Goal: Task Accomplishment & Management: Complete application form

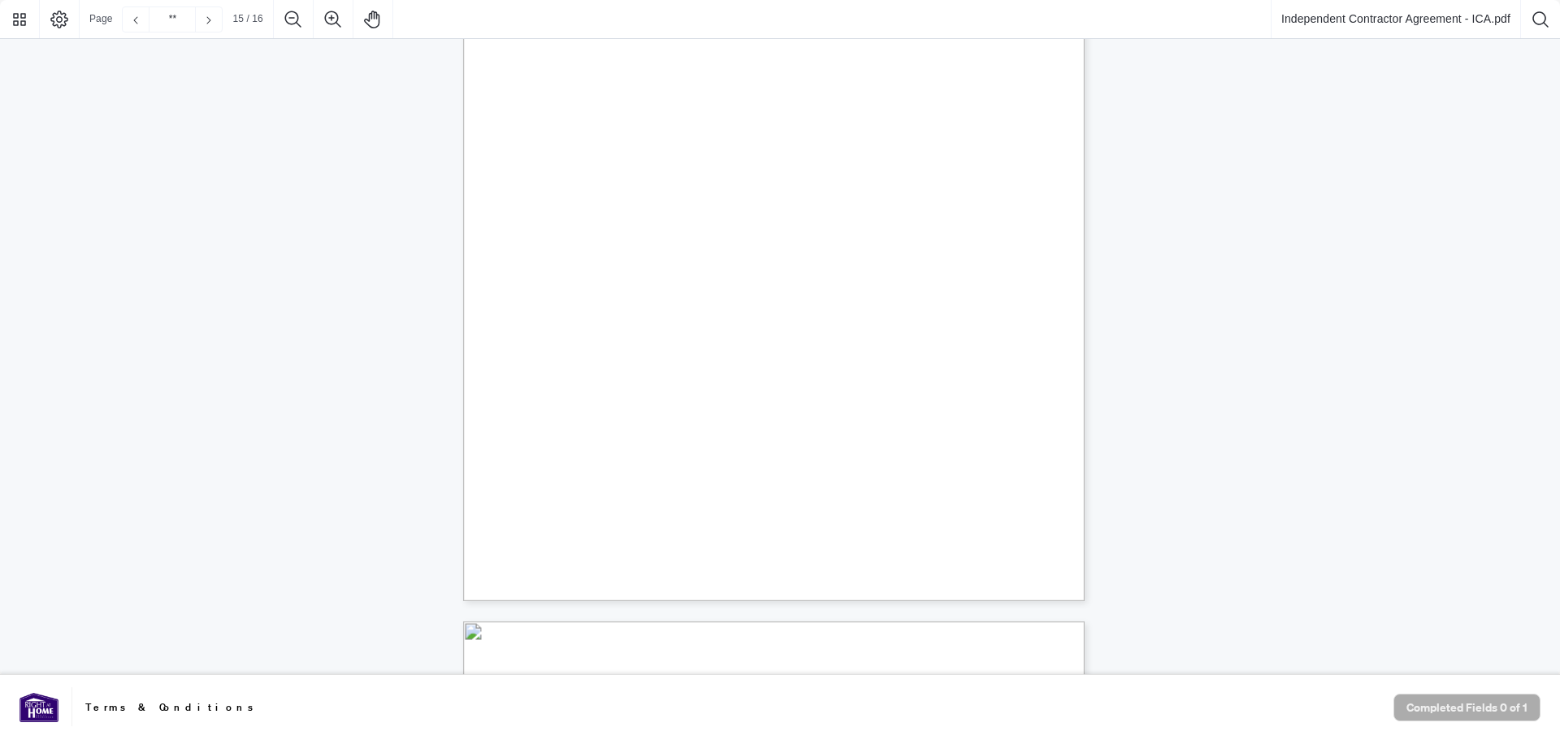
type input "**"
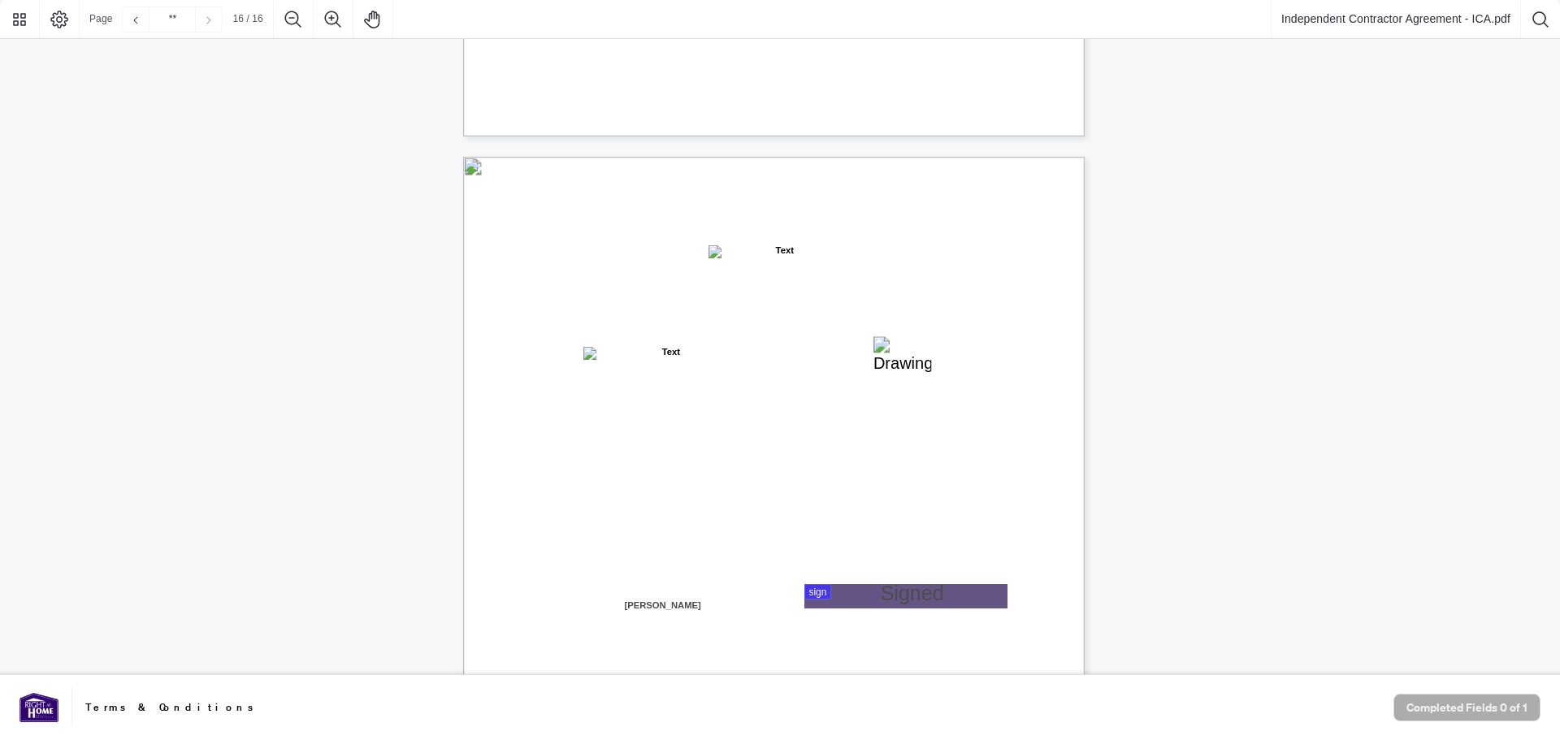
scroll to position [12434, 0]
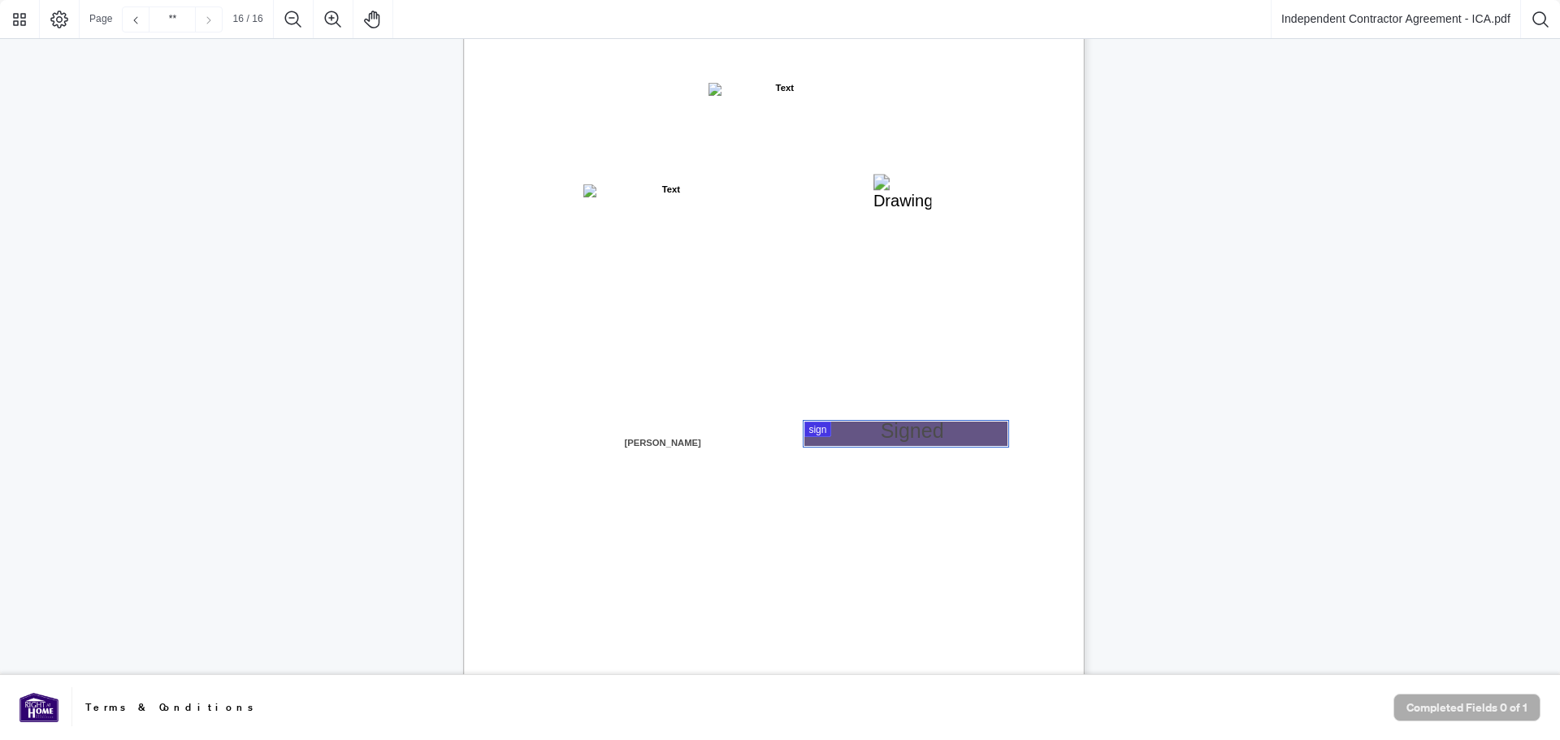
click at [840, 437] on div at bounding box center [780, 337] width 1560 height 675
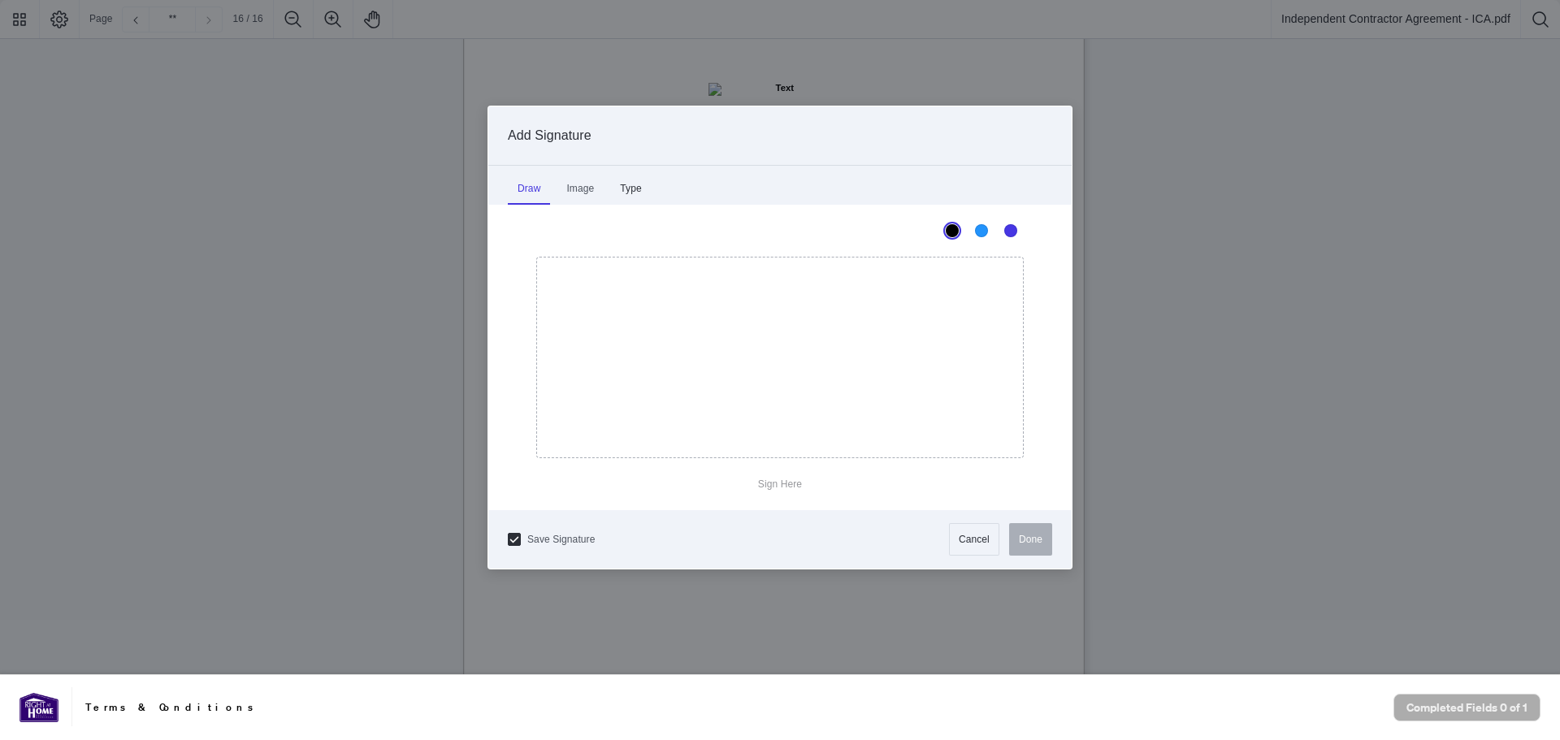
click at [624, 193] on div "Type" at bounding box center [630, 188] width 41 height 33
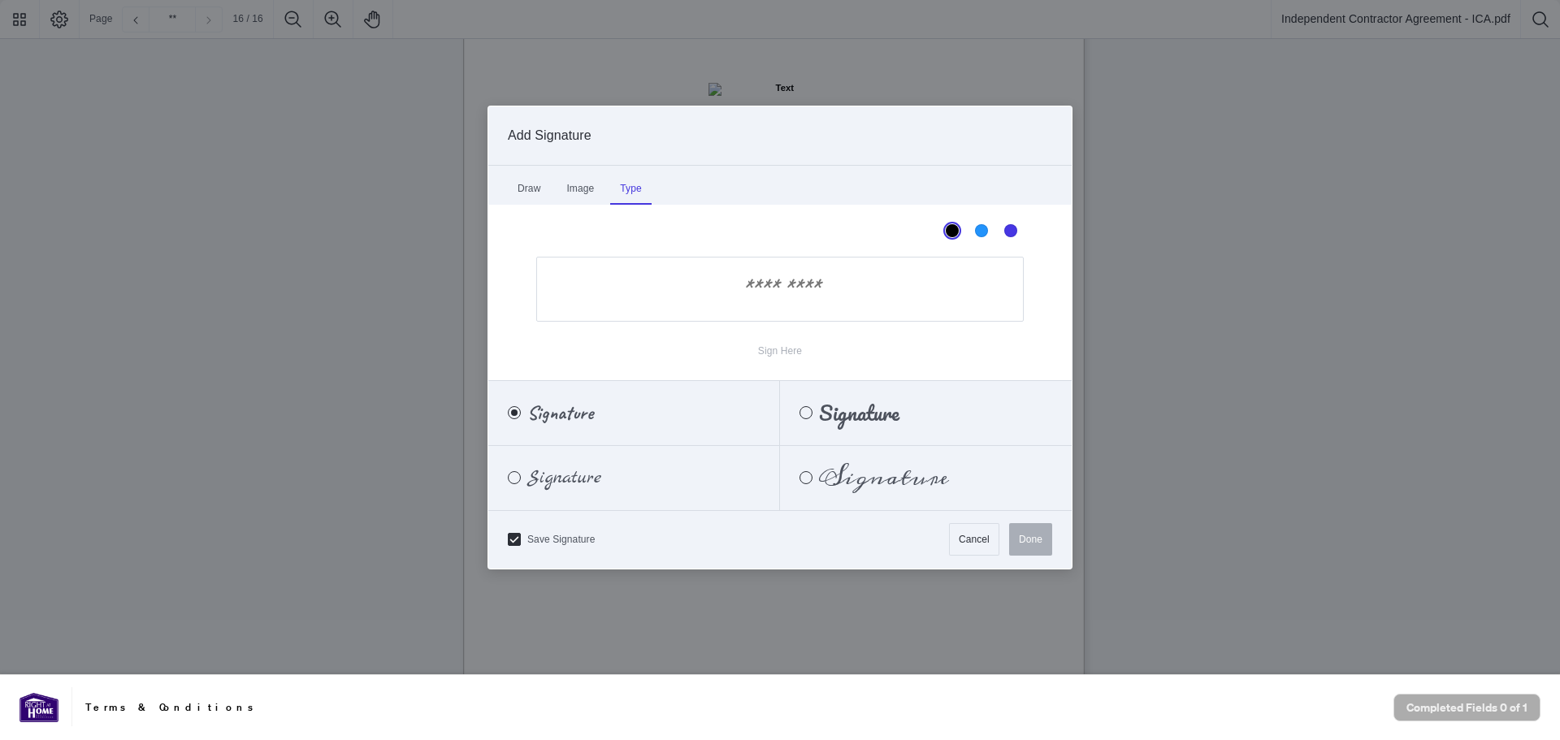
click at [722, 287] on input "Sign Here" at bounding box center [780, 289] width 488 height 65
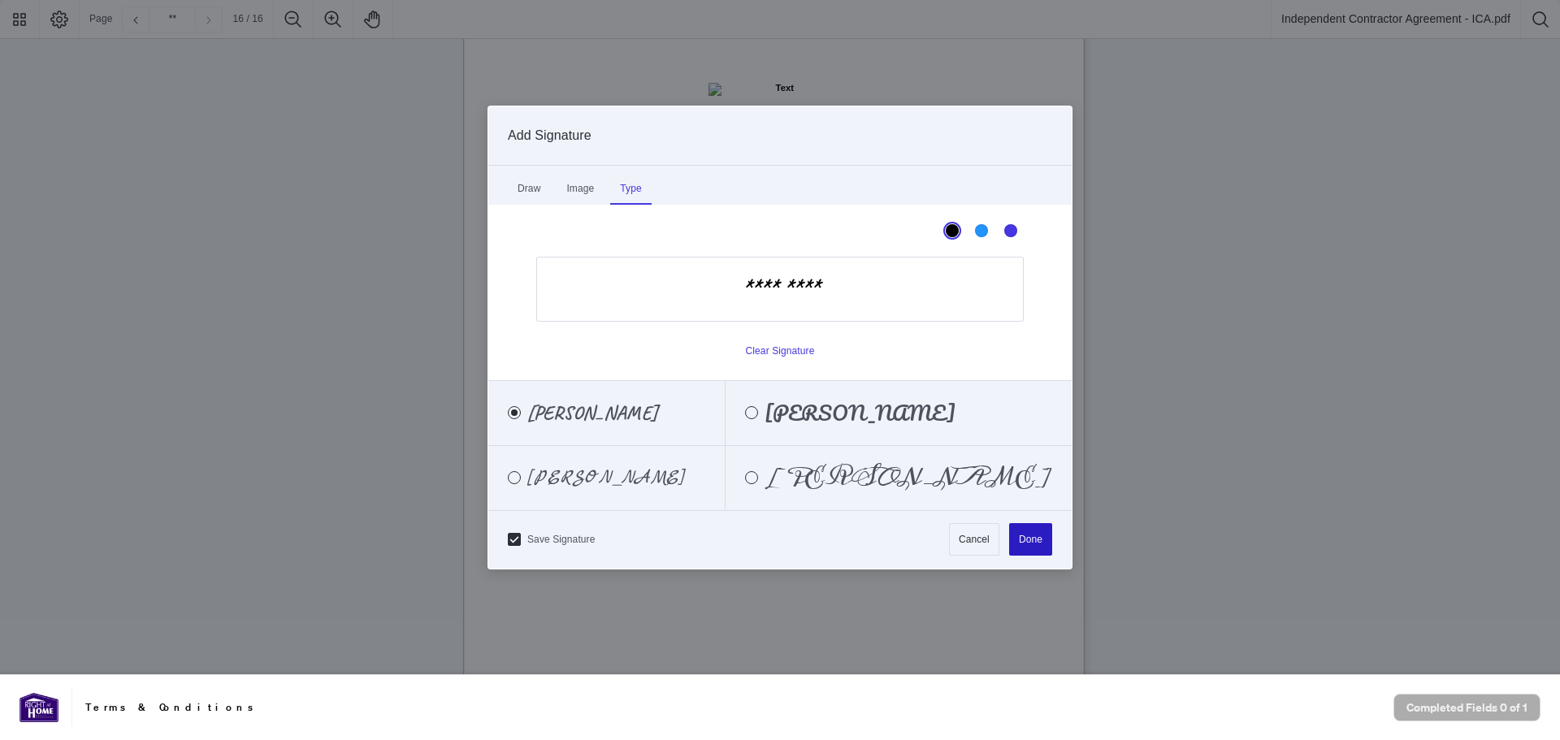
type input "*********"
click at [1046, 542] on button "Done" at bounding box center [1030, 539] width 43 height 33
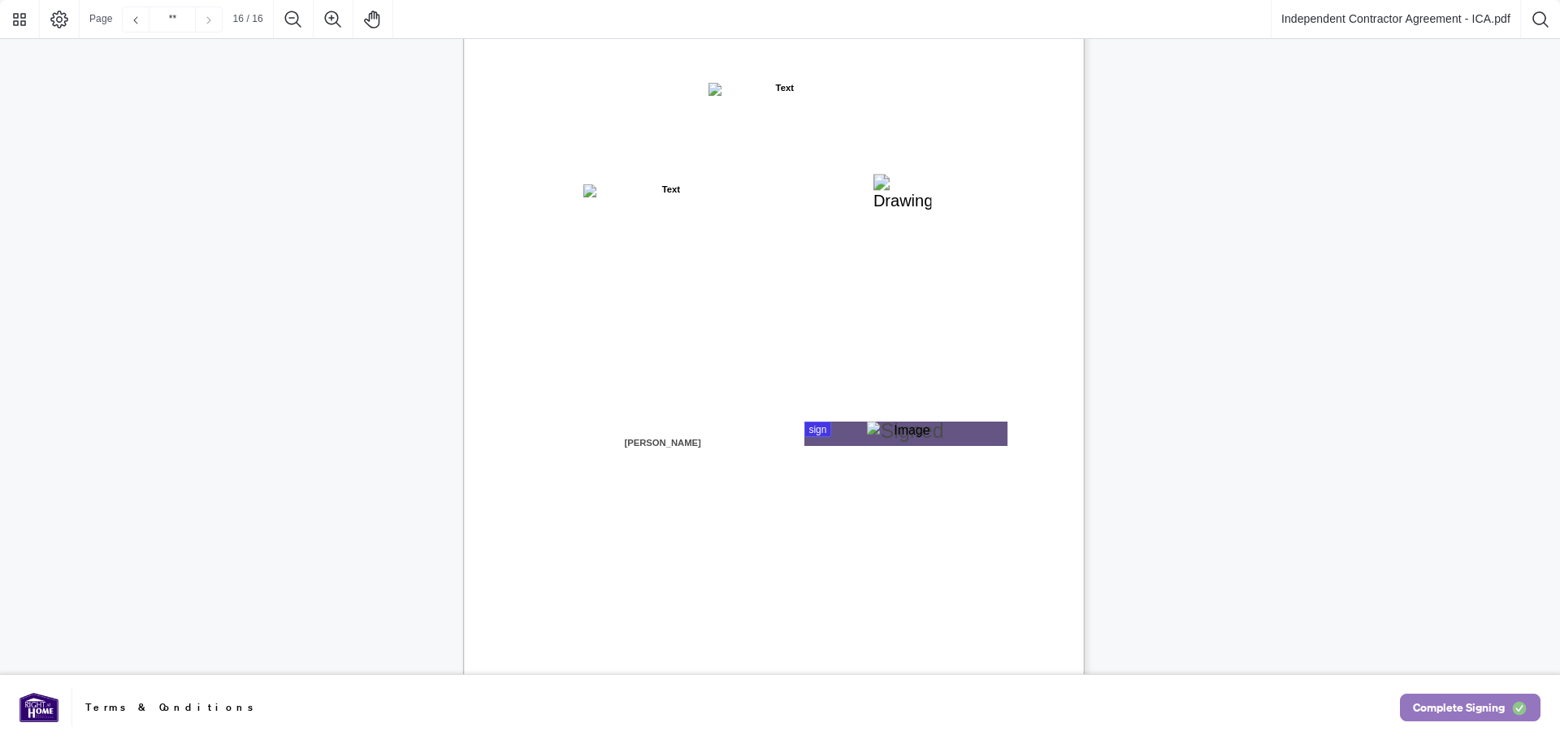
click at [1436, 701] on span "Complete Signing" at bounding box center [1459, 708] width 92 height 26
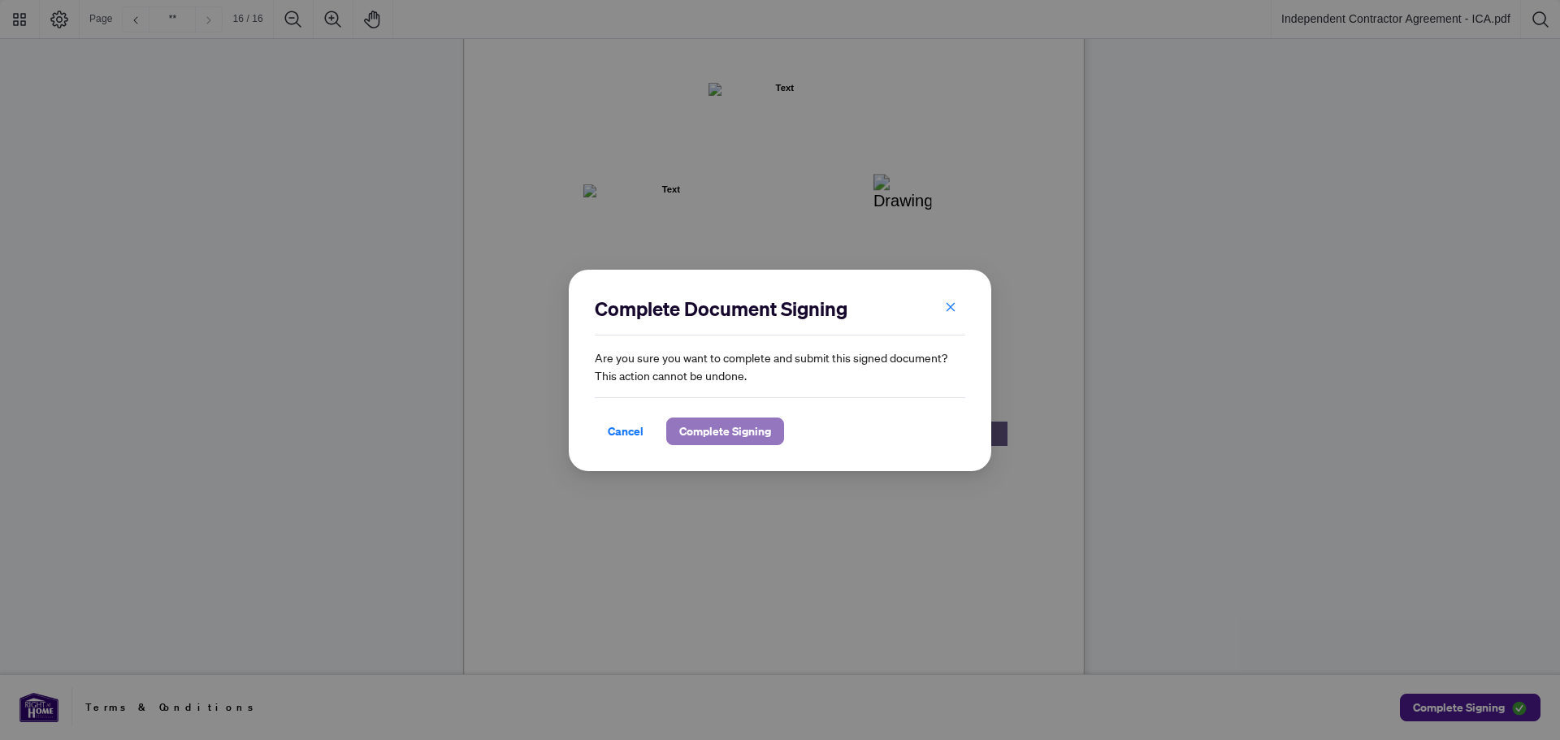
click at [715, 436] on span "Complete Signing" at bounding box center [725, 432] width 92 height 26
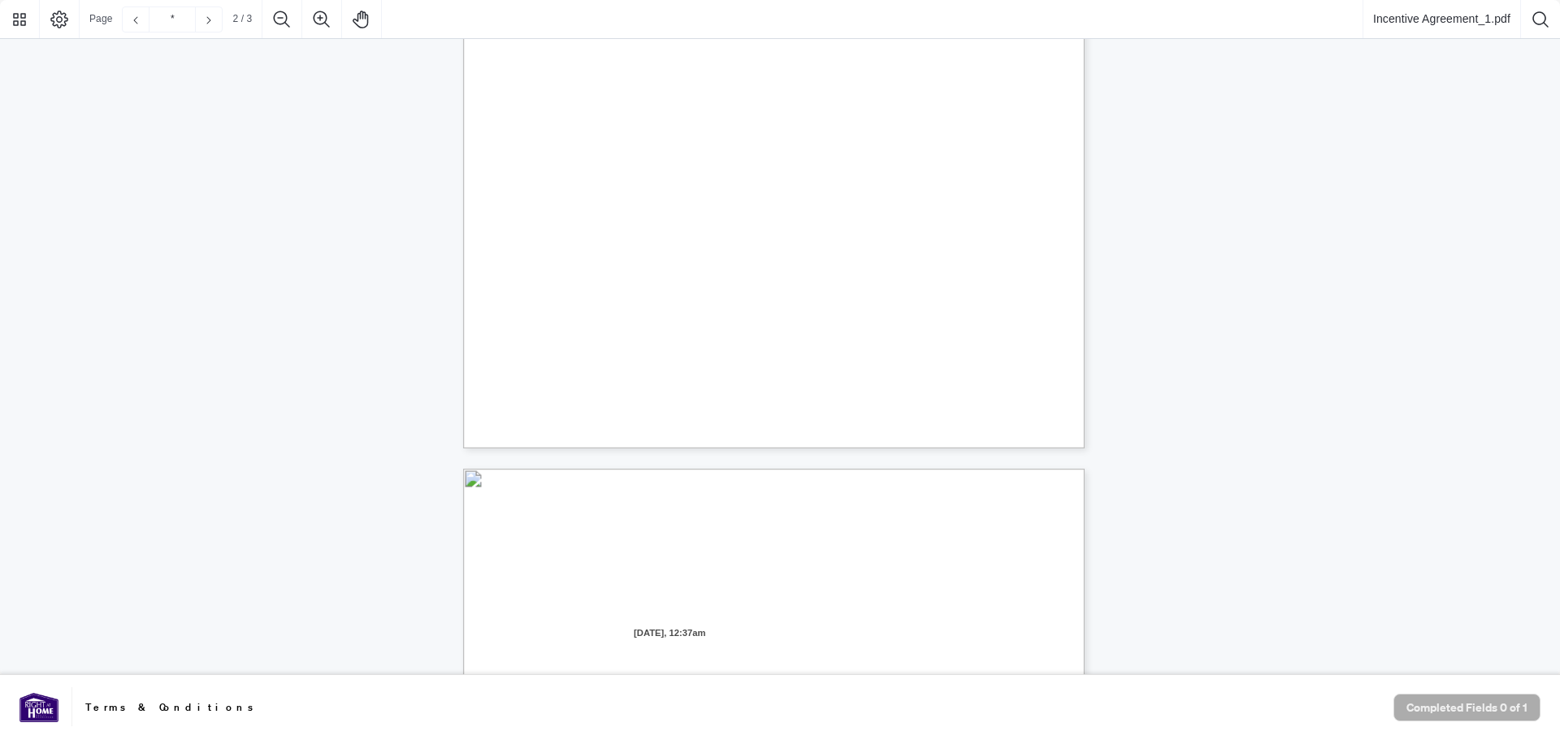
type input "*"
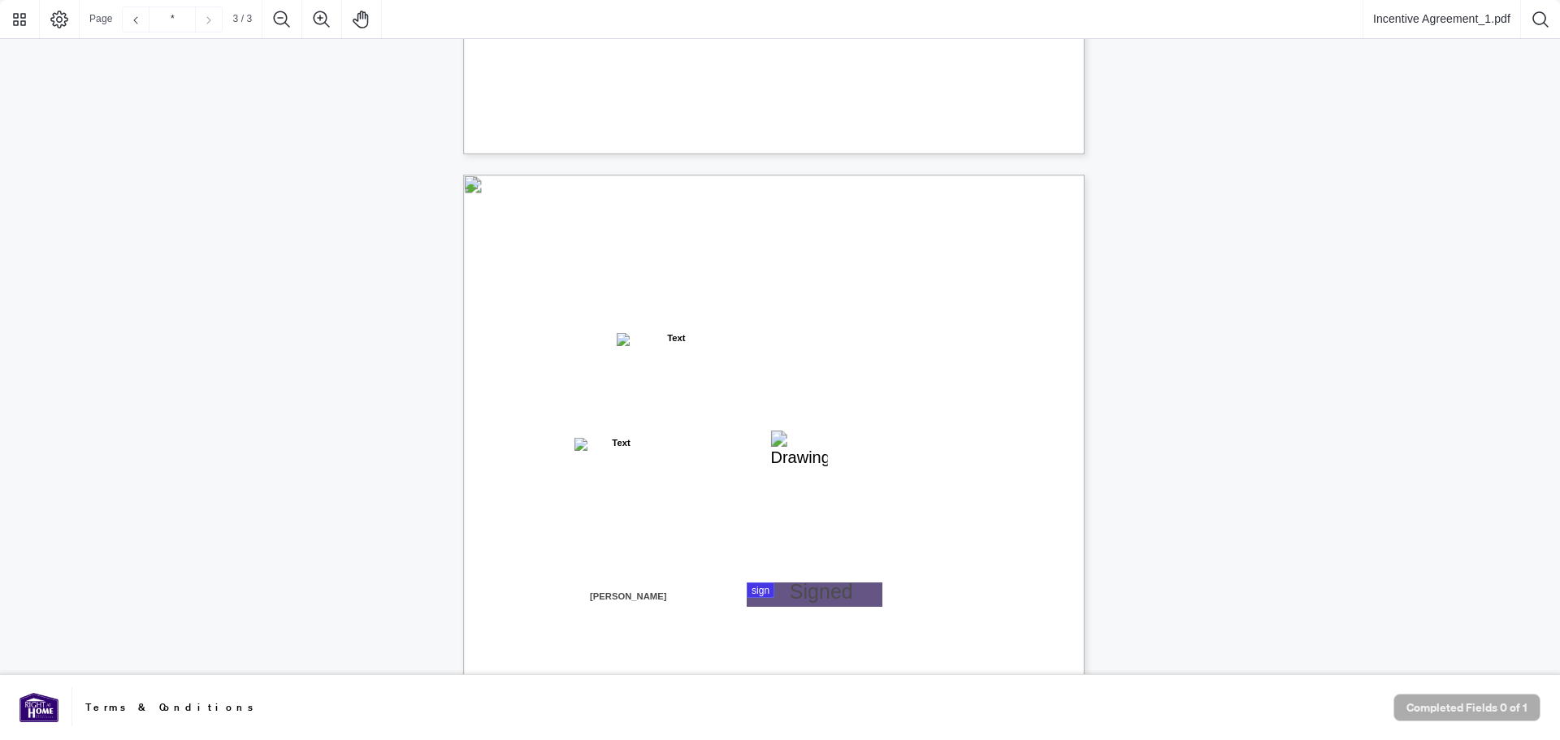
scroll to position [1525, 0]
click at [831, 584] on div "Right at Home Realty, Brokerage [STREET_ADDRESS][PERSON_NAME] 416.345.6789 [DOM…" at bounding box center [851, 683] width 777 height 1006
click at [825, 593] on div at bounding box center [780, 337] width 1560 height 675
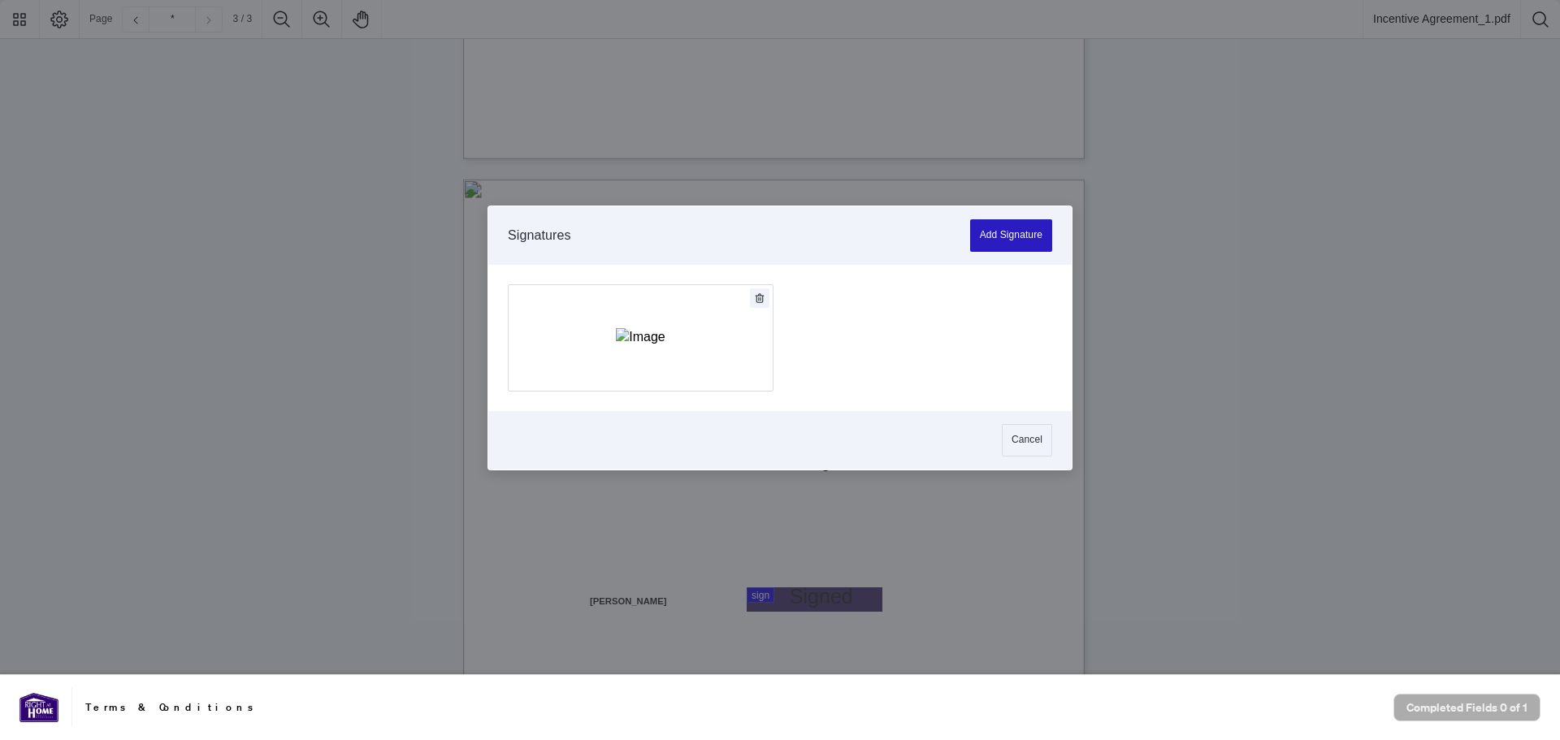
click at [1009, 232] on button "Add Signature" at bounding box center [1011, 235] width 82 height 33
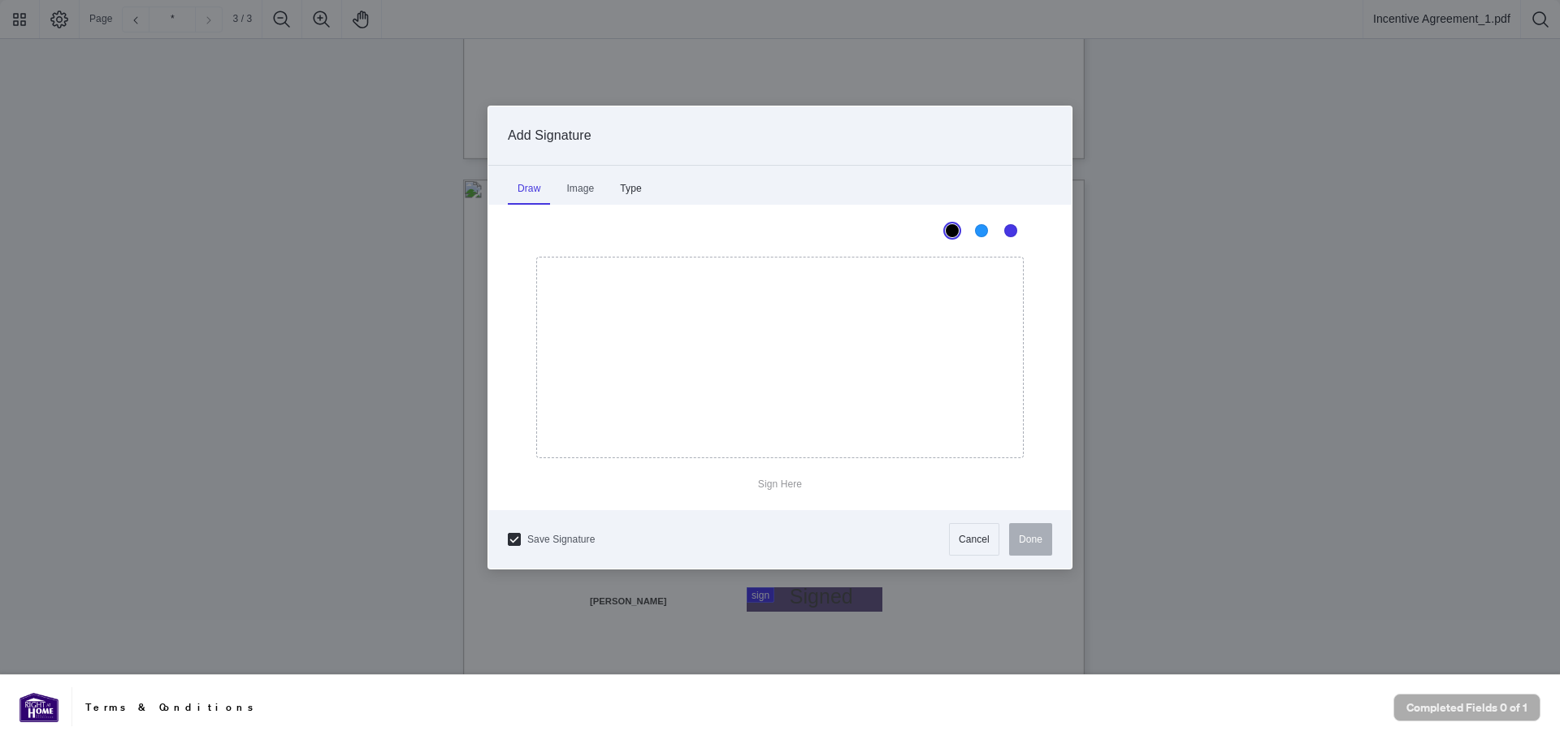
click at [636, 176] on div "Type" at bounding box center [630, 188] width 41 height 33
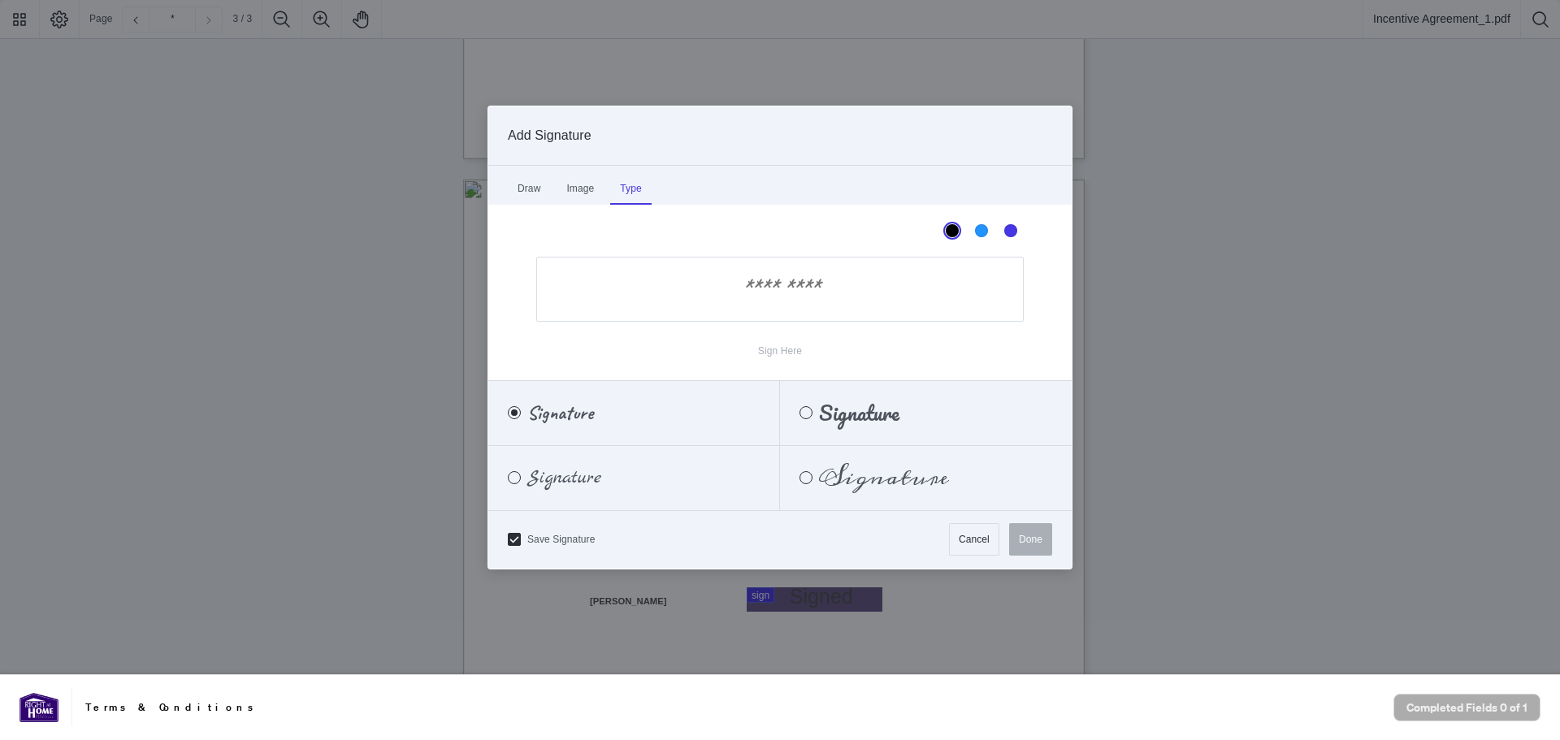
click at [776, 277] on input "Sign Here" at bounding box center [780, 289] width 488 height 65
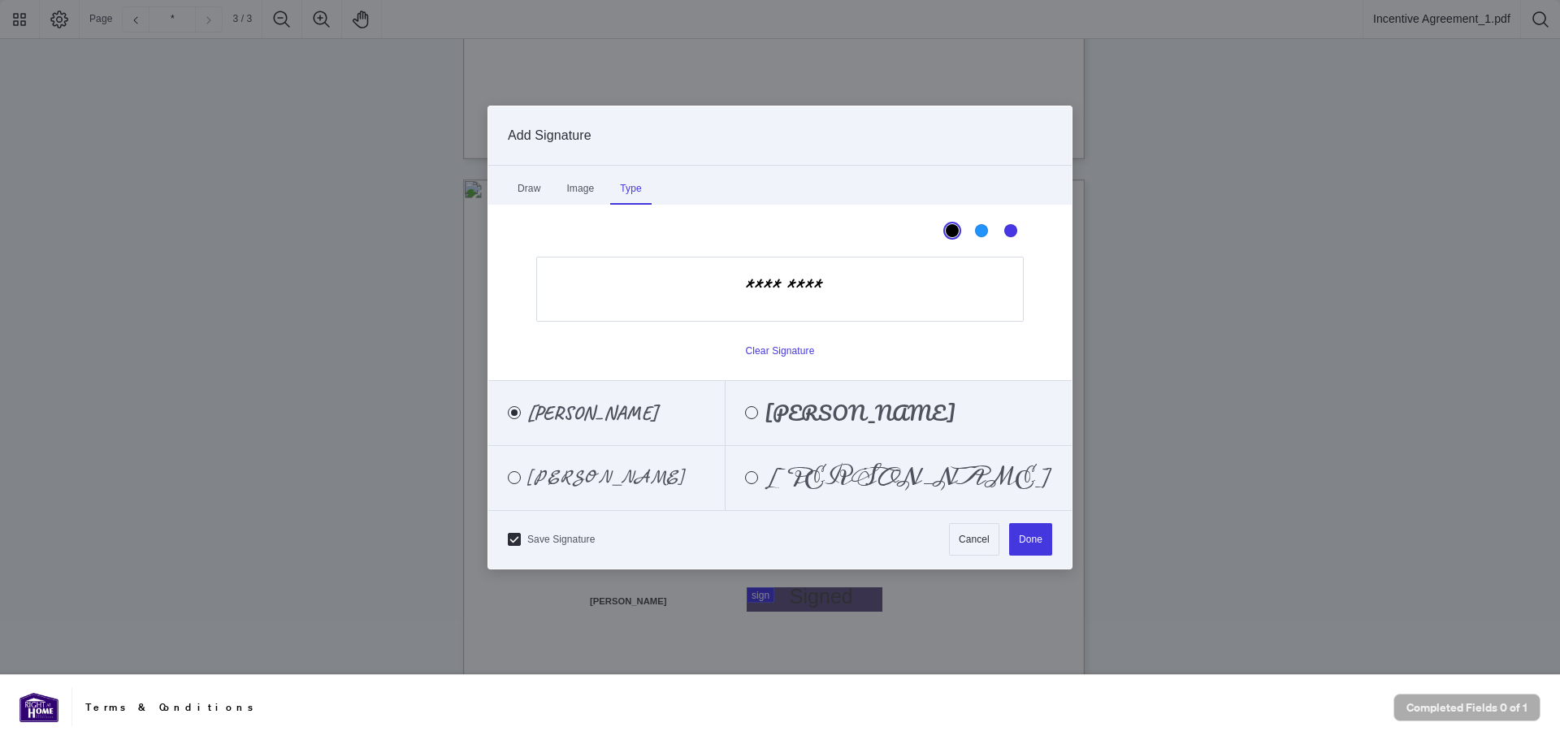
type input "*********"
click at [1065, 543] on div "Save Signature Cancel Done" at bounding box center [780, 539] width 584 height 59
click at [1040, 543] on button "Done" at bounding box center [1030, 539] width 43 height 33
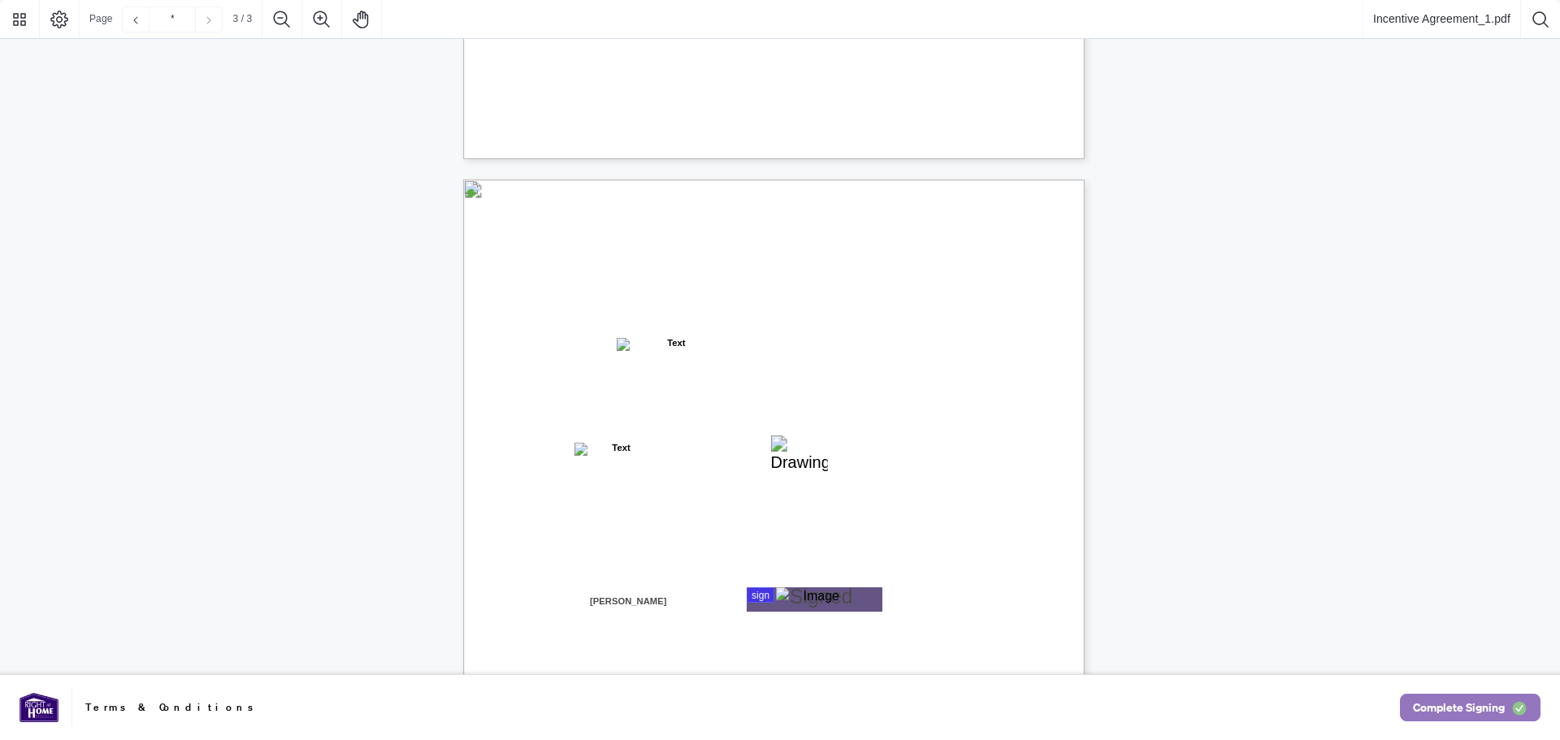
click at [1434, 709] on span "Complete Signing" at bounding box center [1459, 708] width 92 height 26
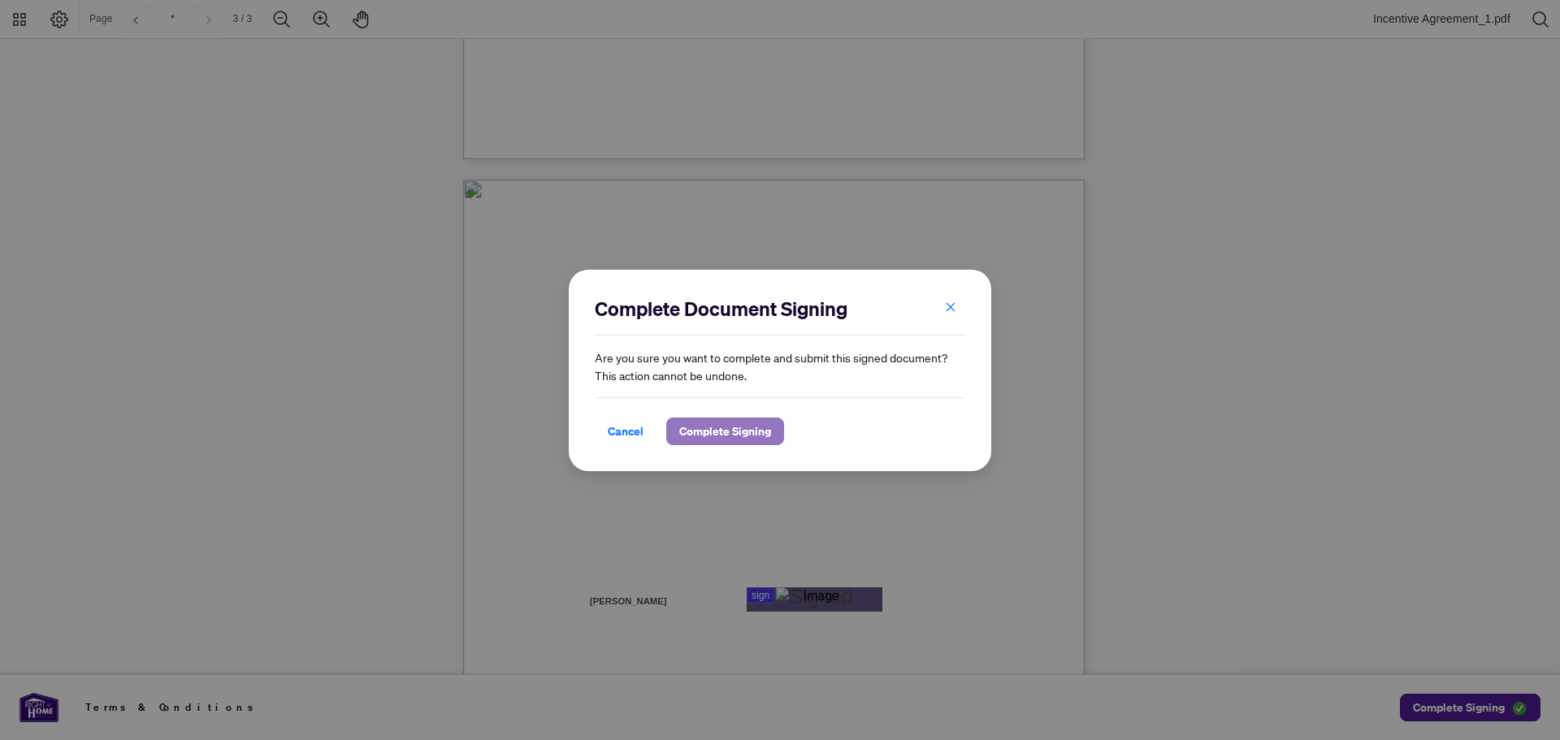
click at [757, 433] on span "Complete Signing" at bounding box center [725, 432] width 92 height 26
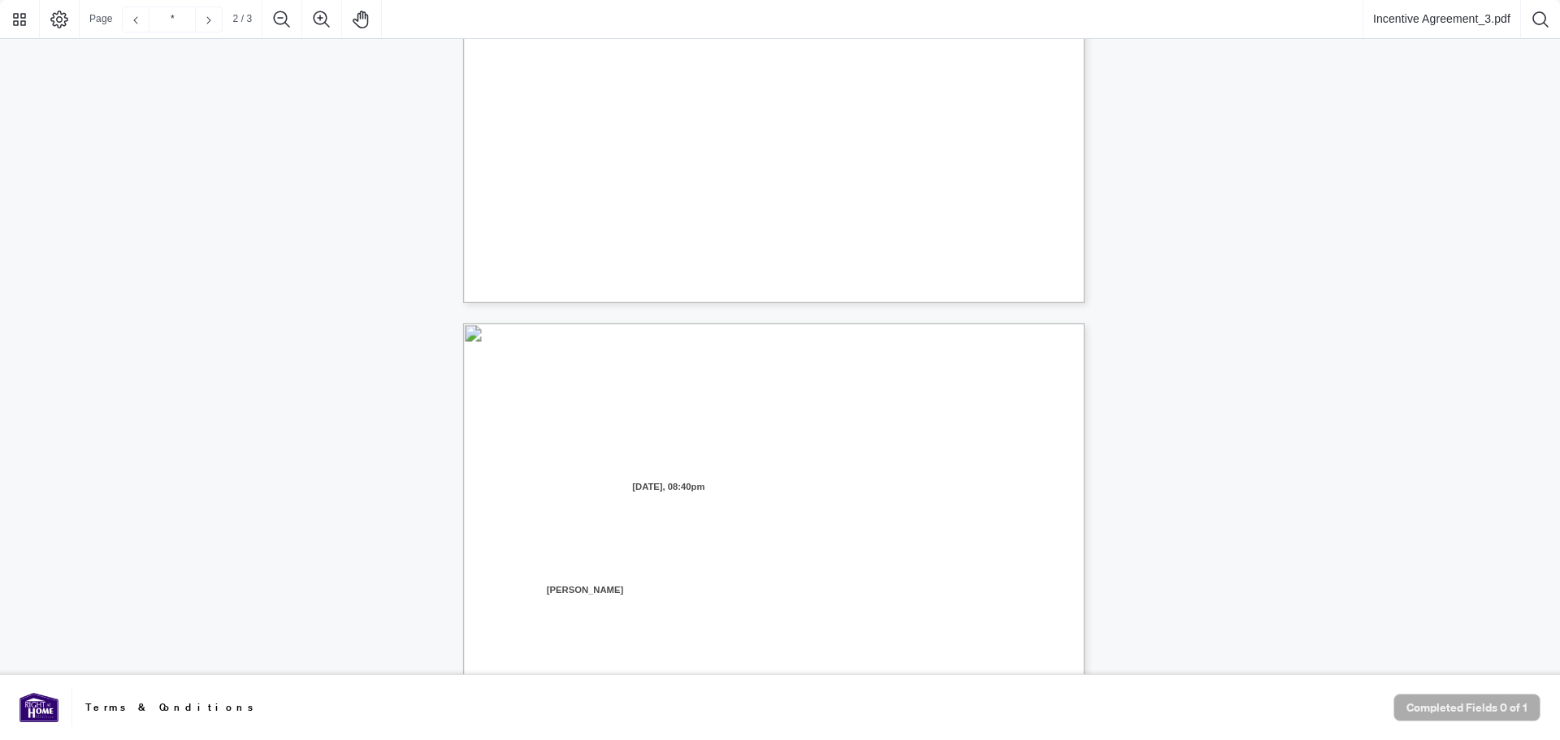
type input "*"
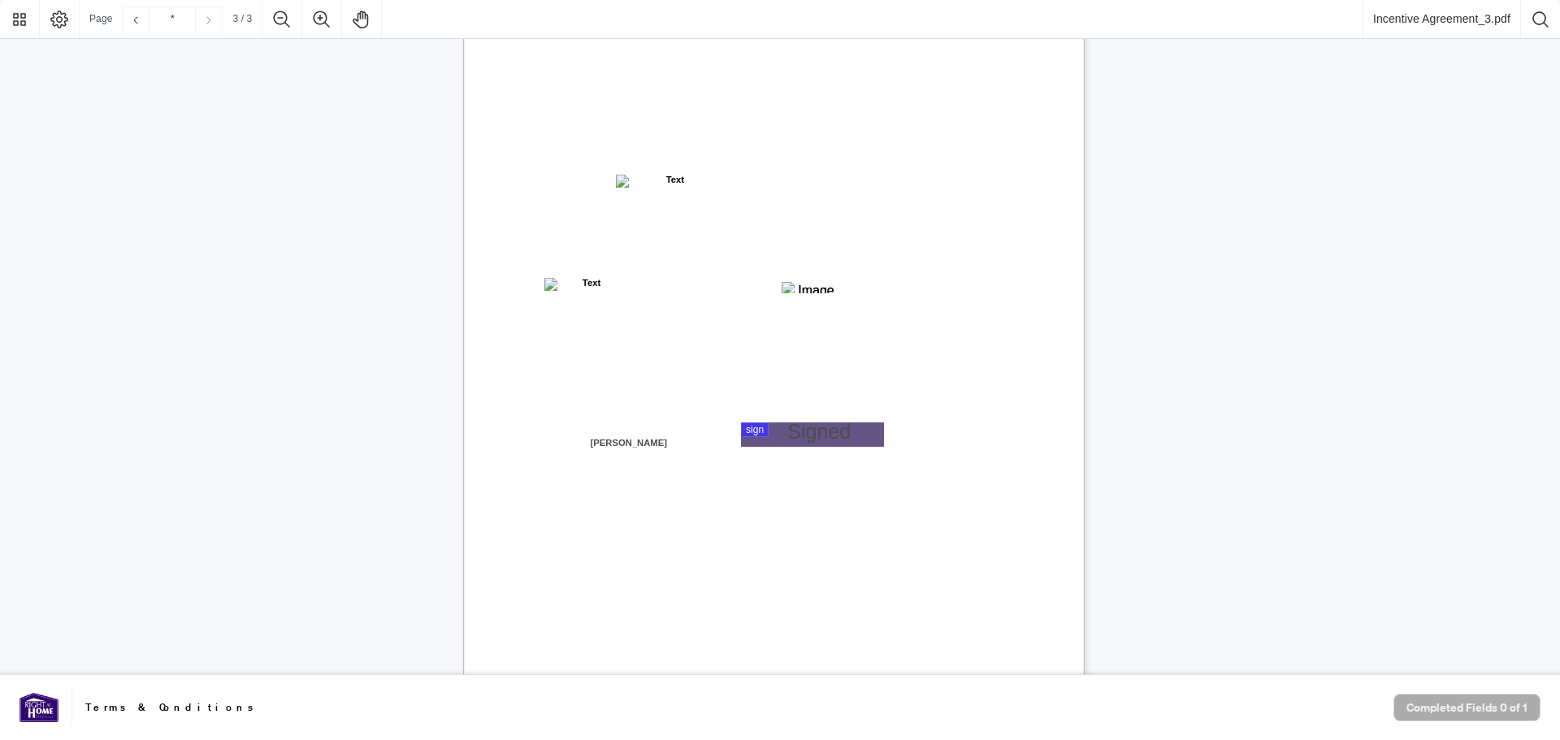
scroll to position [1607, 0]
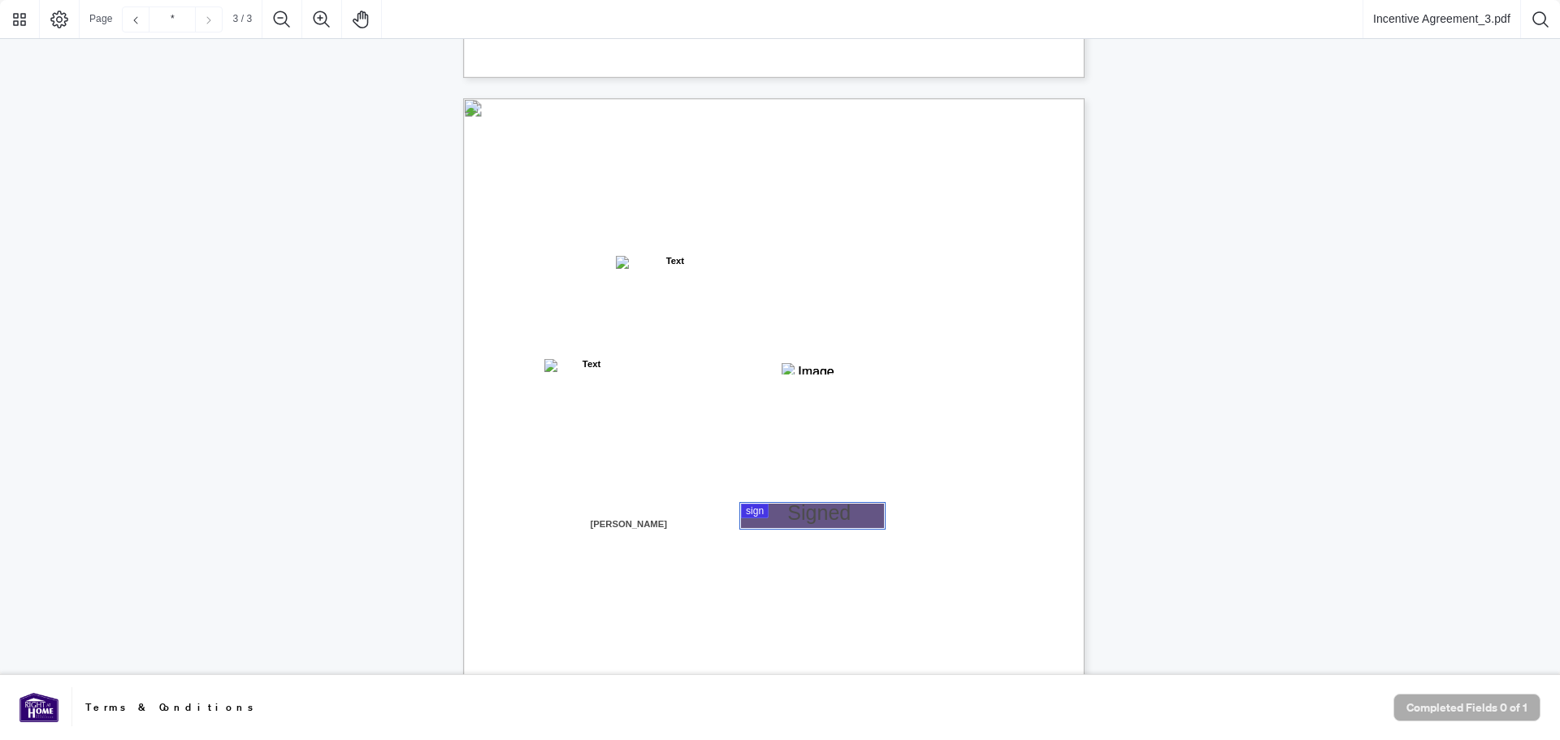
click at [820, 511] on div at bounding box center [780, 337] width 1560 height 675
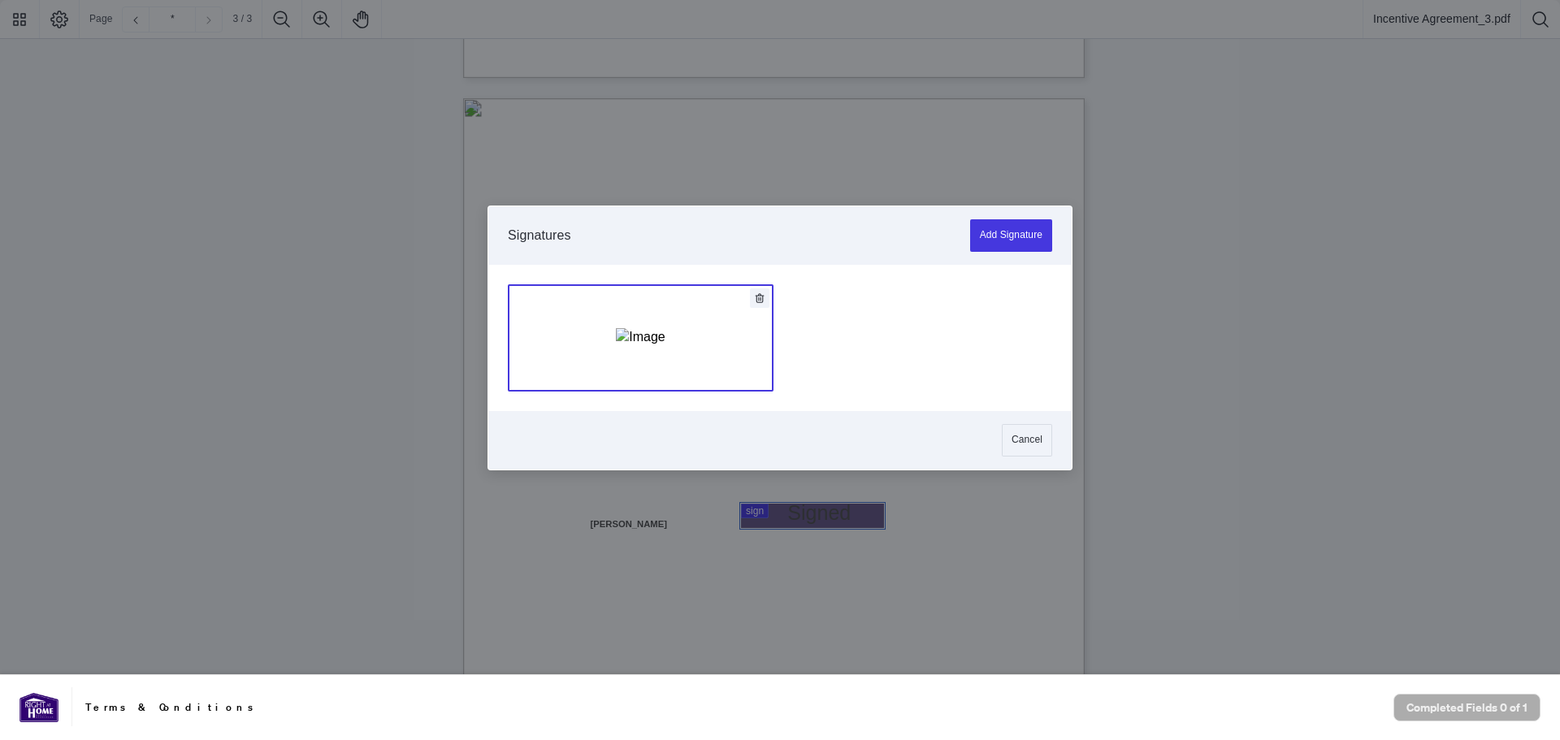
click at [642, 346] on img "Add Signature" at bounding box center [640, 337] width 49 height 18
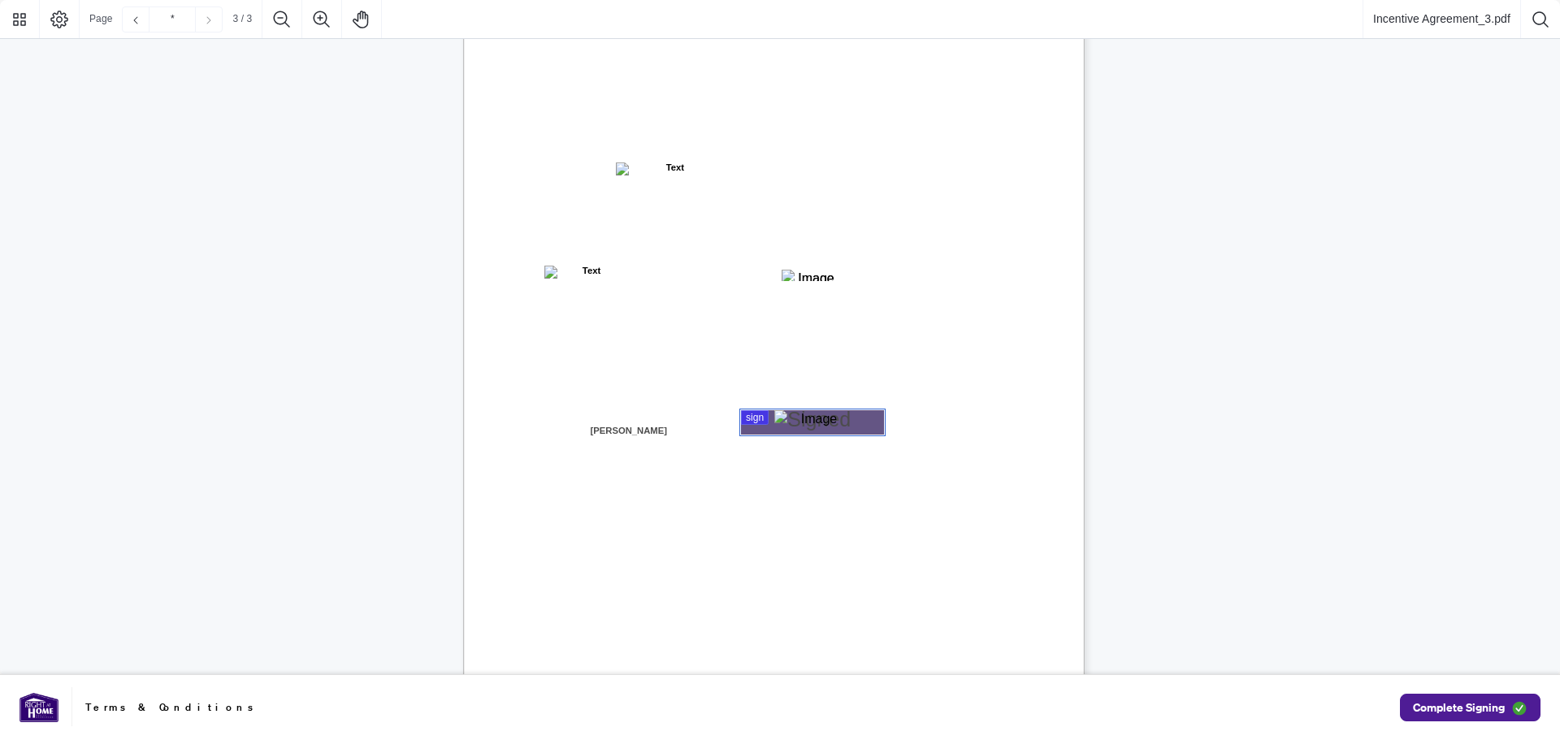
scroll to position [1851, 0]
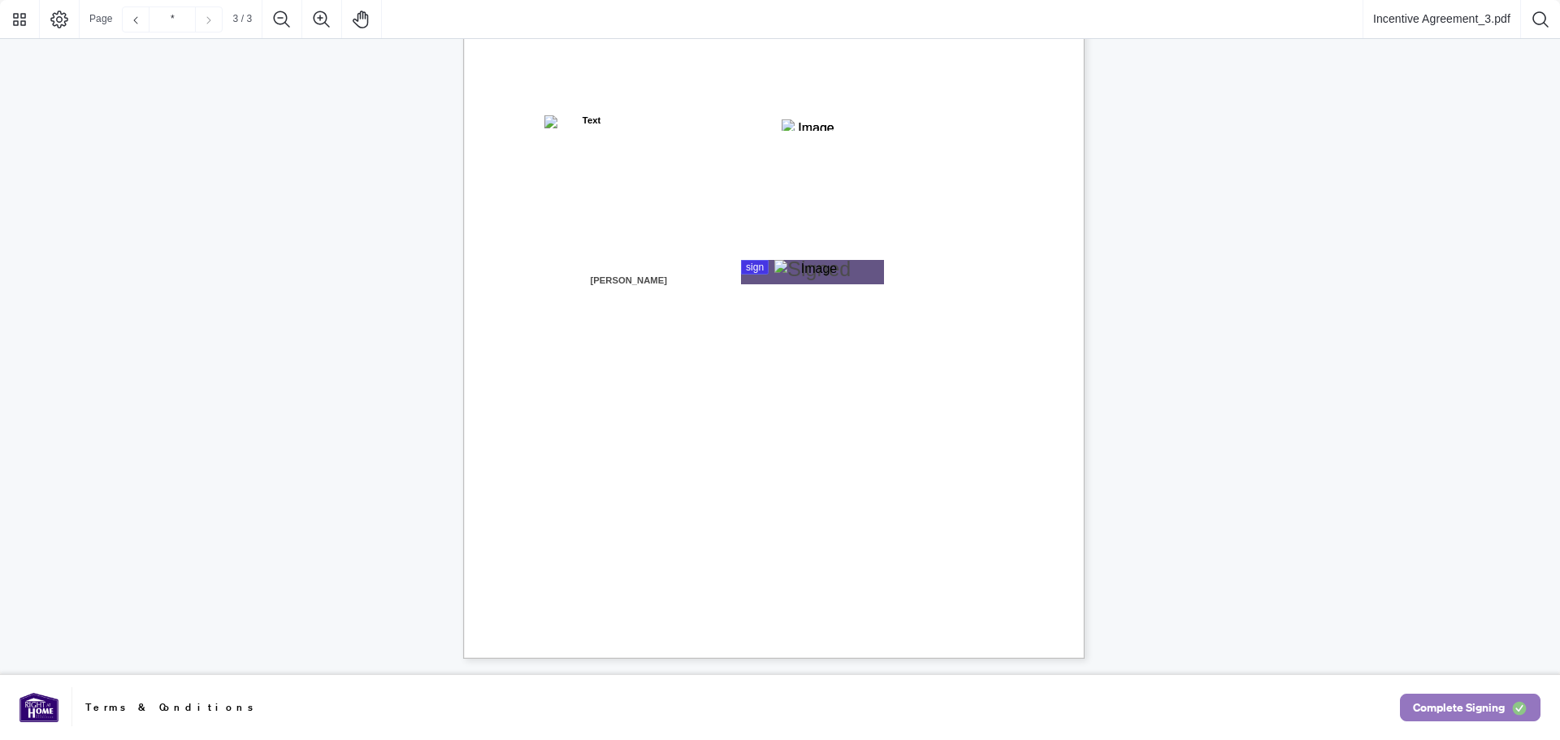
click at [1486, 704] on span "Complete Signing" at bounding box center [1459, 708] width 92 height 26
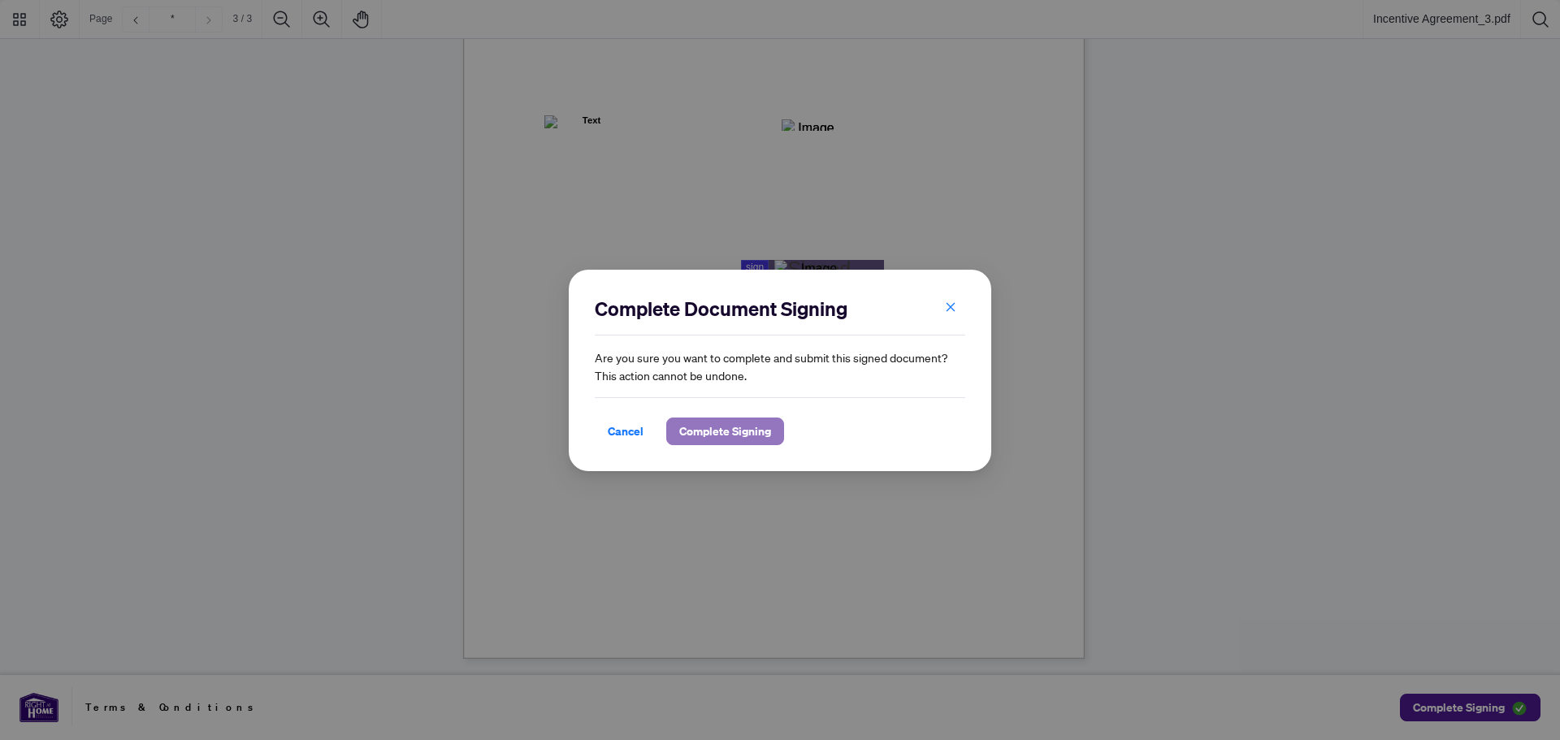
click at [702, 423] on span "Complete Signing" at bounding box center [725, 432] width 92 height 26
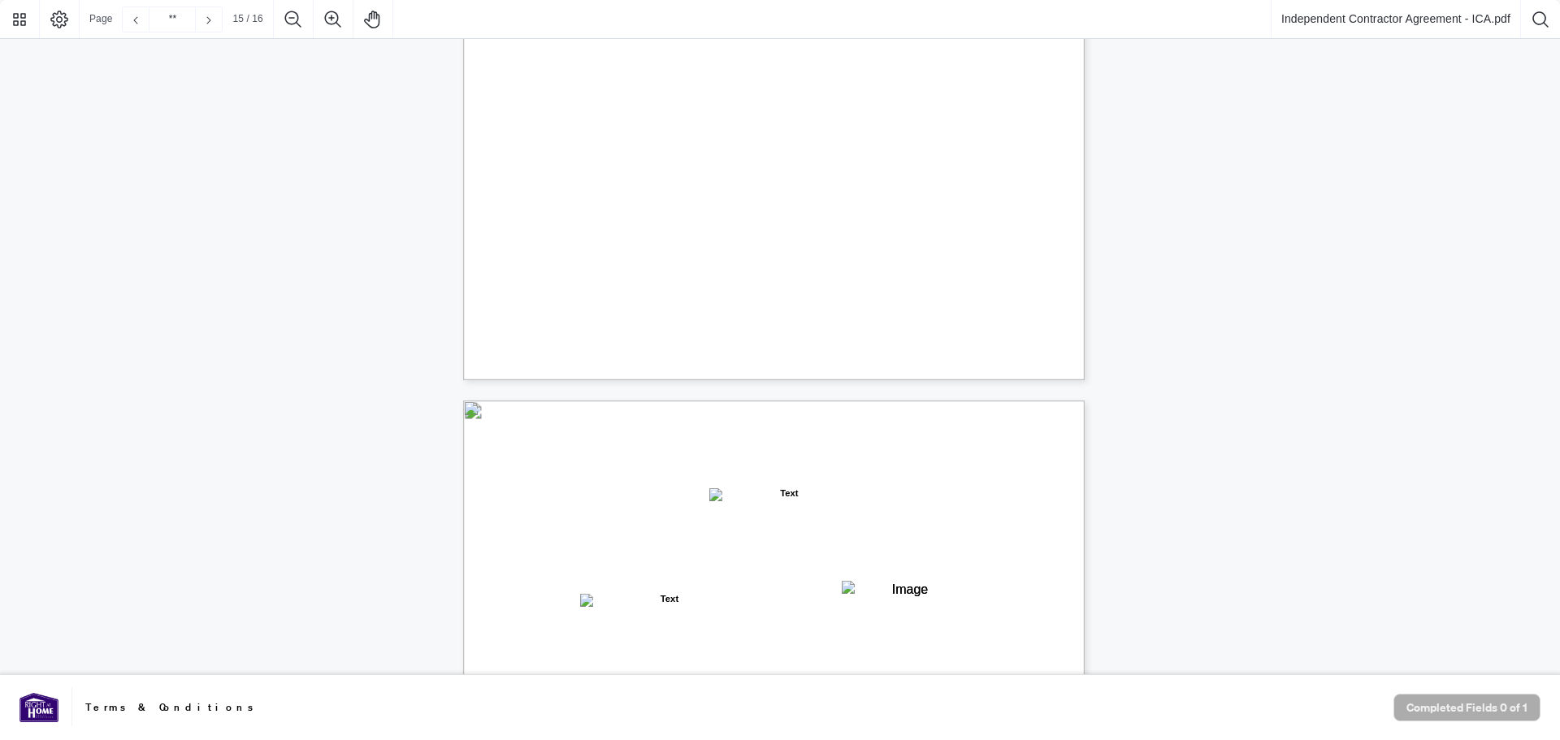
scroll to position [12272, 0]
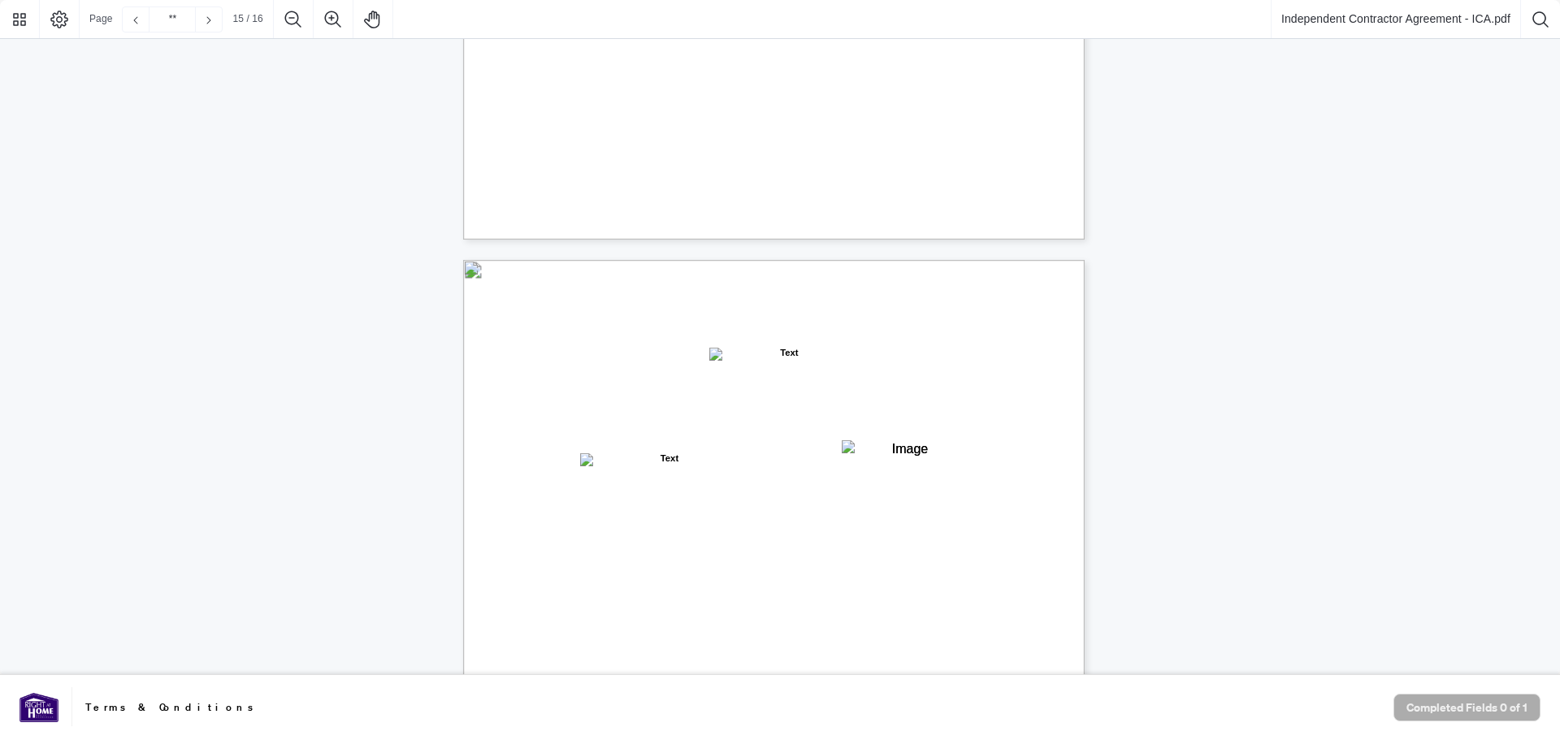
type input "**"
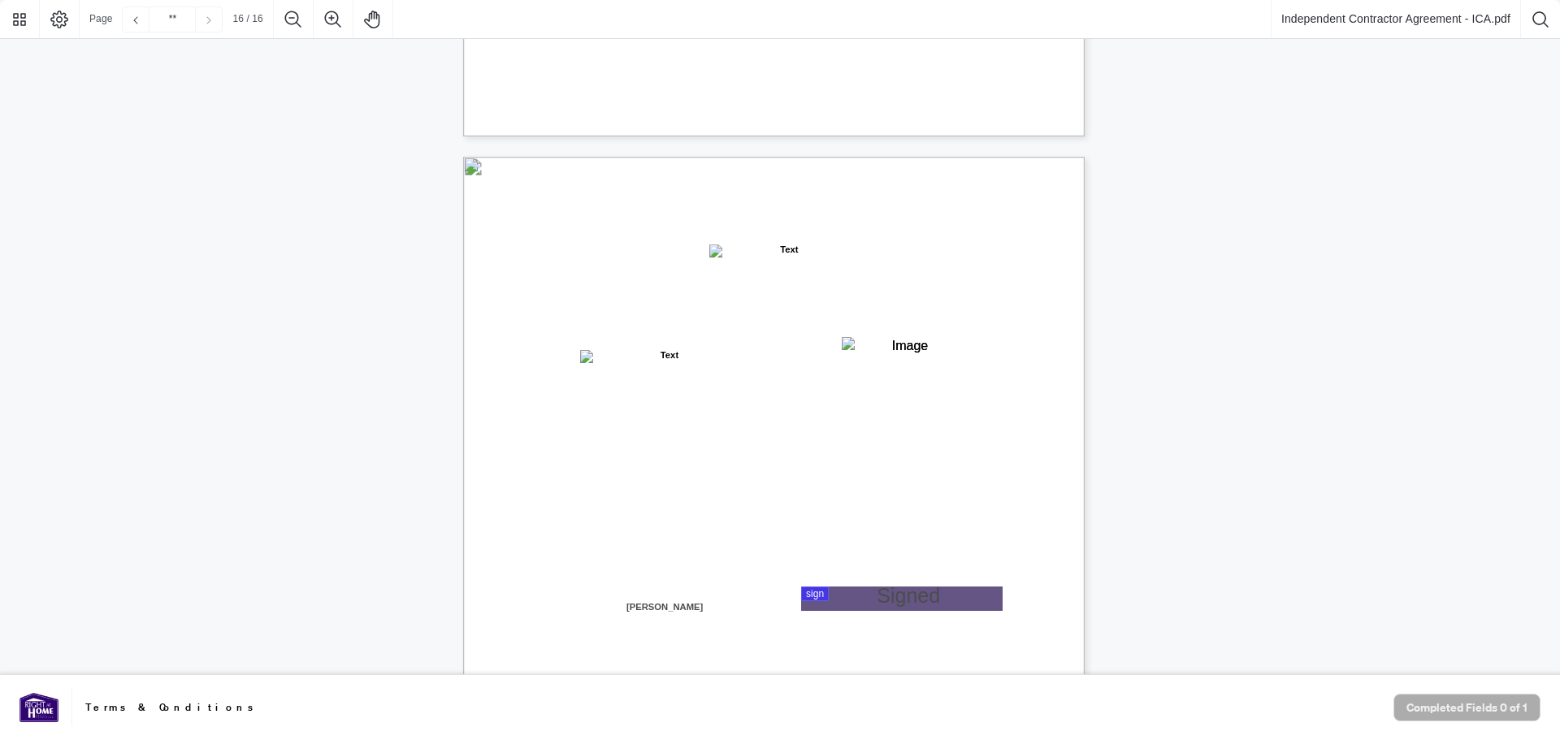
click at [565, 612] on span "Name:" at bounding box center [551, 608] width 28 height 15
click at [877, 600] on div at bounding box center [780, 337] width 1560 height 675
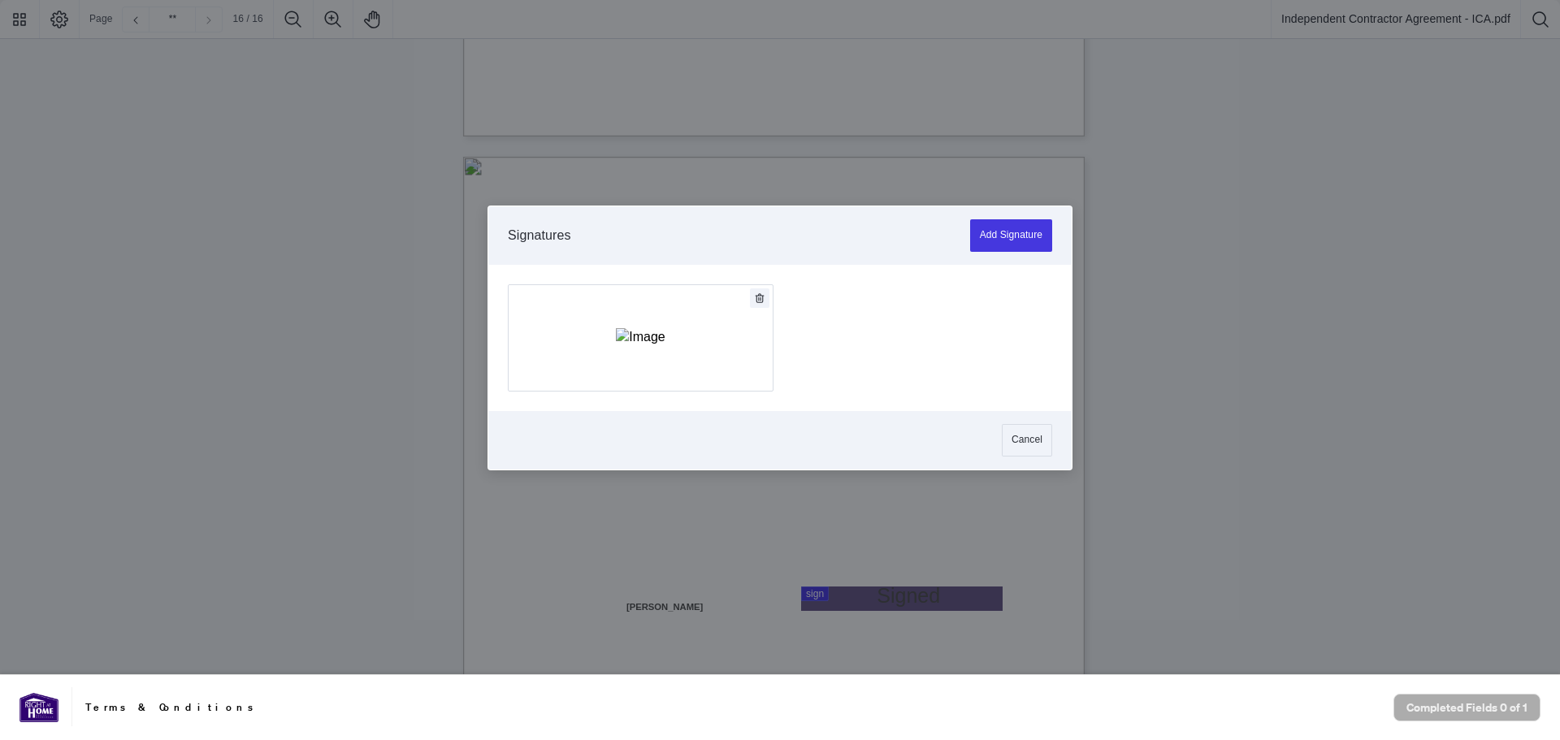
click at [665, 346] on img "Add Signature" at bounding box center [640, 337] width 49 height 18
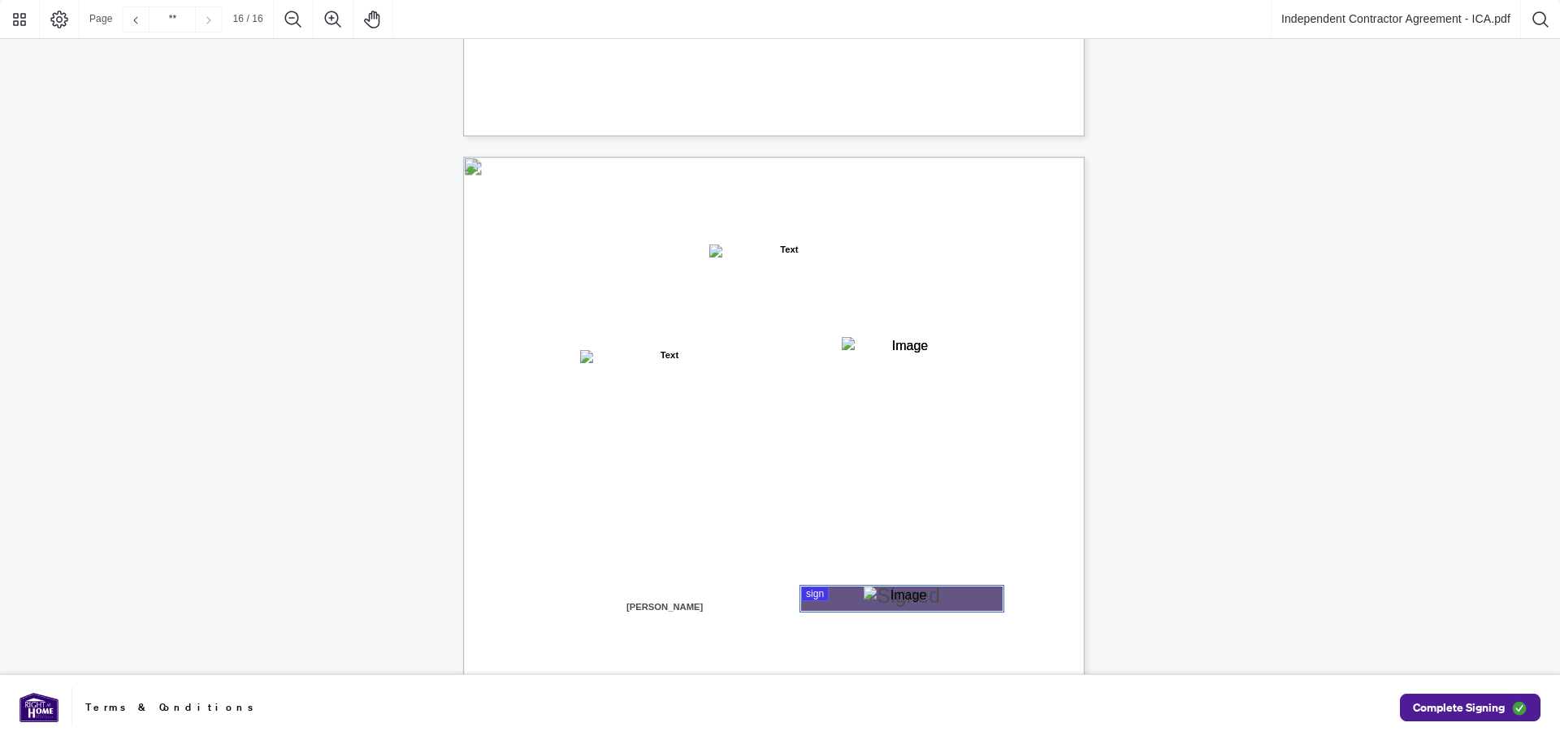
scroll to position [12516, 0]
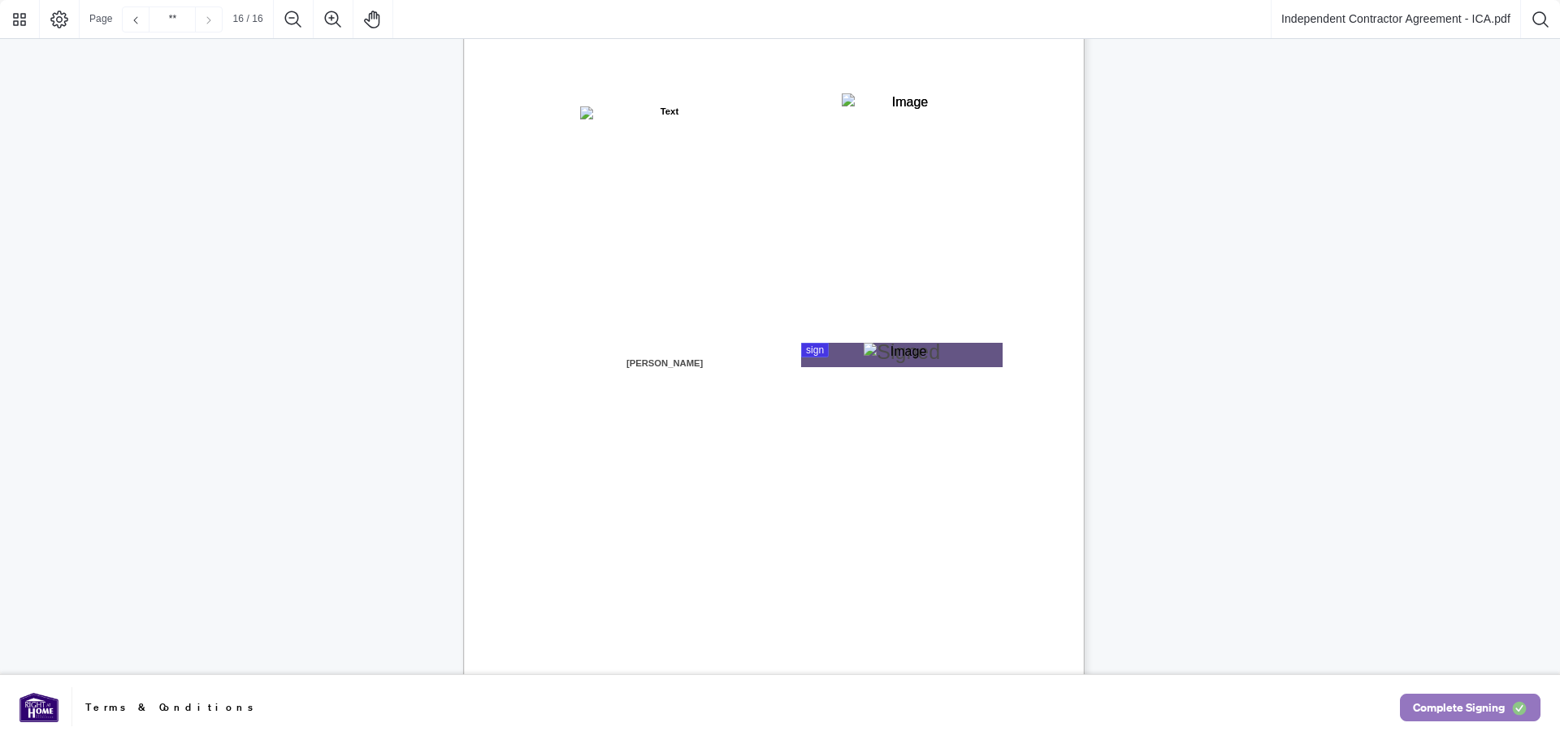
click at [1514, 706] on img "button" at bounding box center [1520, 709] width 16 height 16
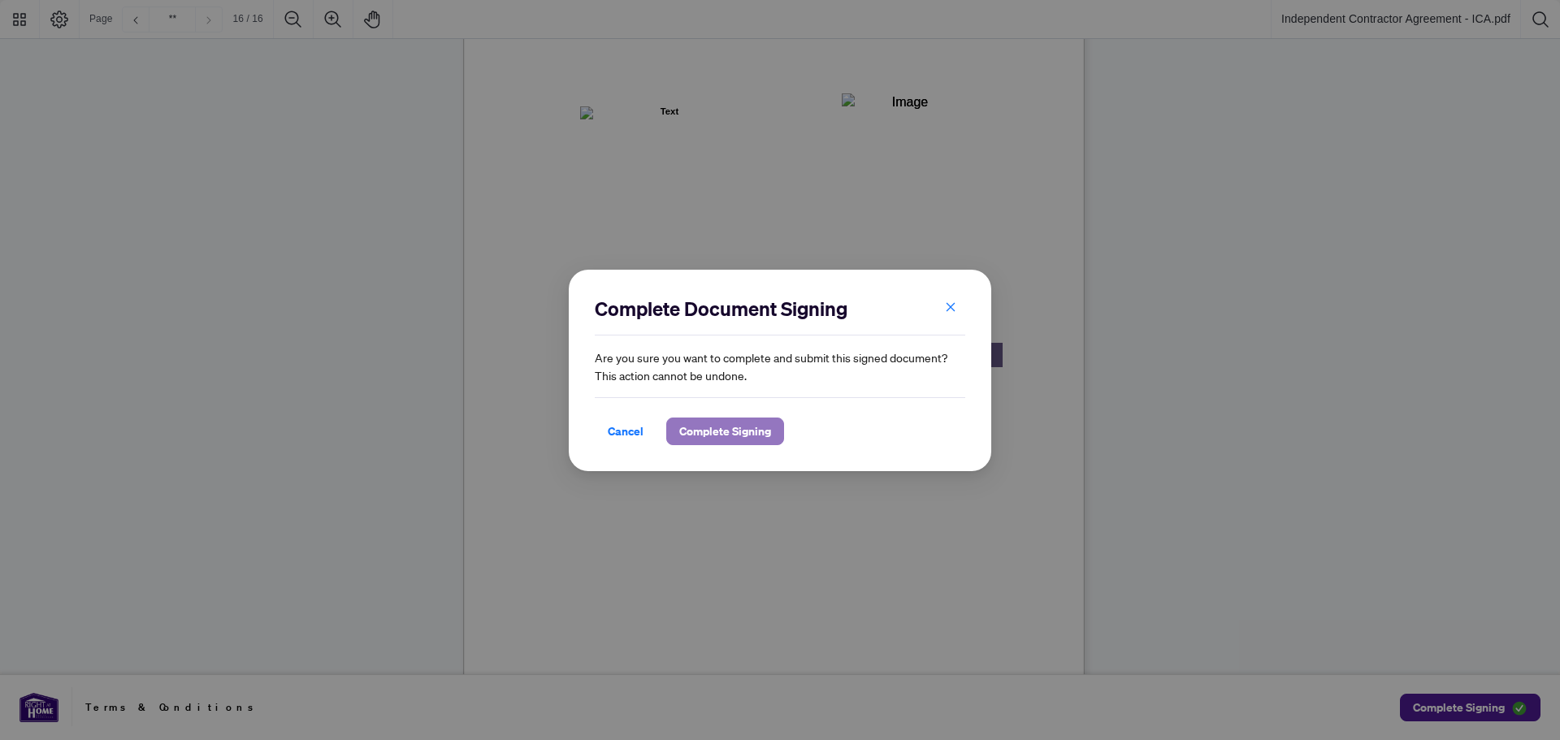
click at [713, 422] on span "Complete Signing" at bounding box center [725, 432] width 92 height 26
